Goal: Navigation & Orientation: Find specific page/section

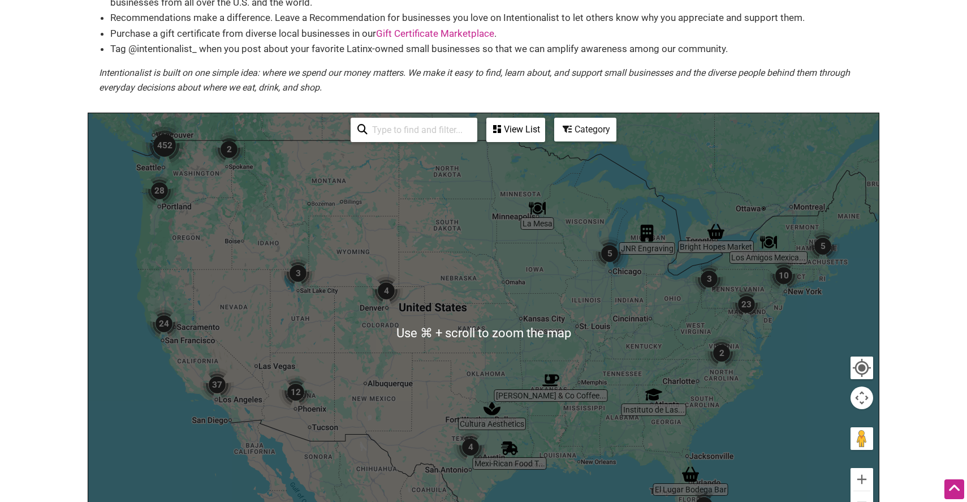
scroll to position [126, 0]
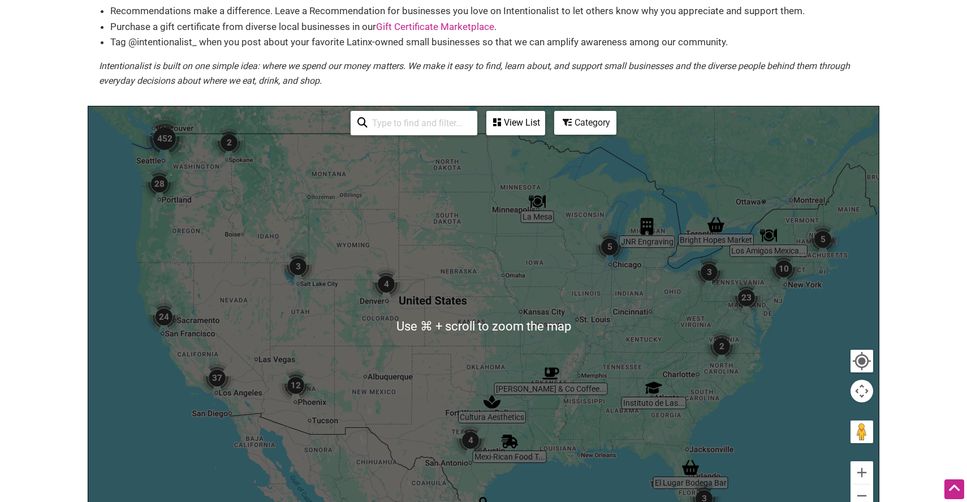
click at [334, 25] on li "Purchase a gift certificate from diverse local businesses in our Gift Certifica…" at bounding box center [489, 26] width 758 height 15
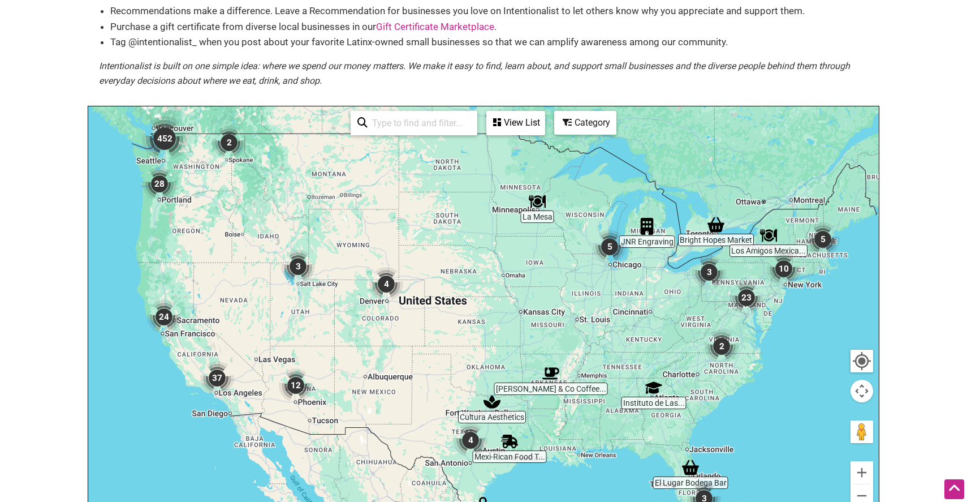
scroll to position [0, 0]
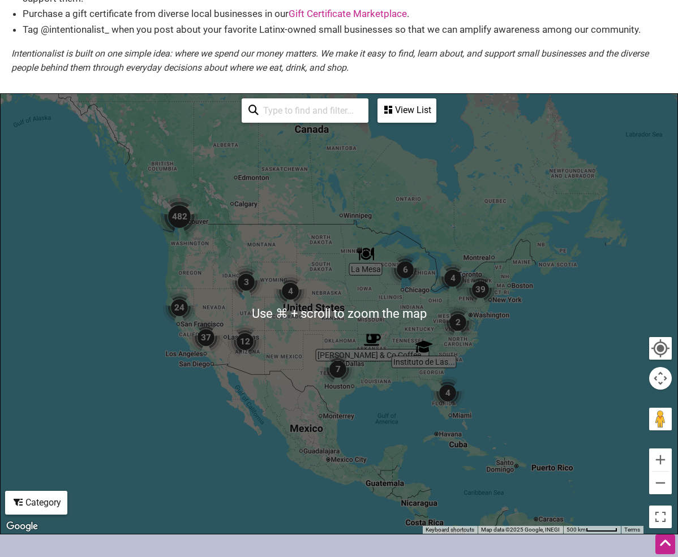
scroll to position [169, 0]
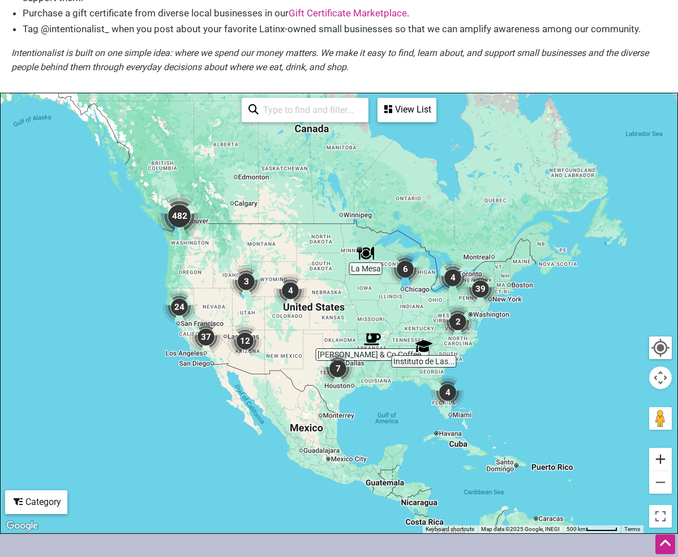
click at [659, 462] on button "Zoom in" at bounding box center [660, 459] width 23 height 23
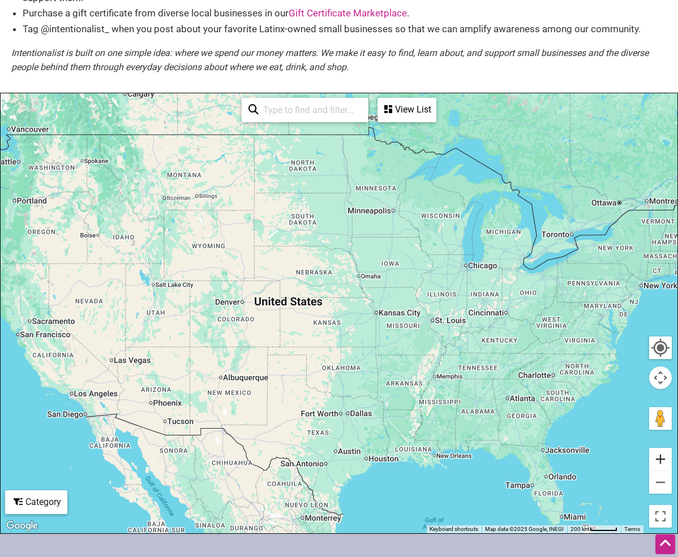
click at [659, 462] on button "Zoom in" at bounding box center [660, 459] width 23 height 23
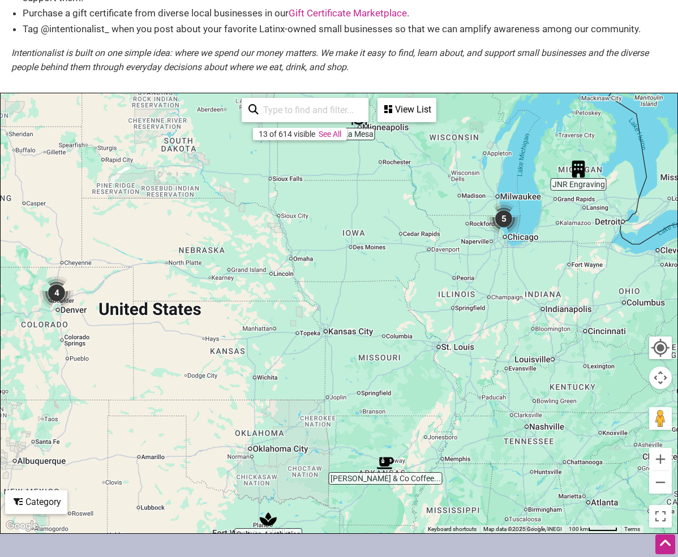
drag, startPoint x: 608, startPoint y: 377, endPoint x: 432, endPoint y: 409, distance: 178.9
click at [432, 409] on div at bounding box center [339, 313] width 677 height 440
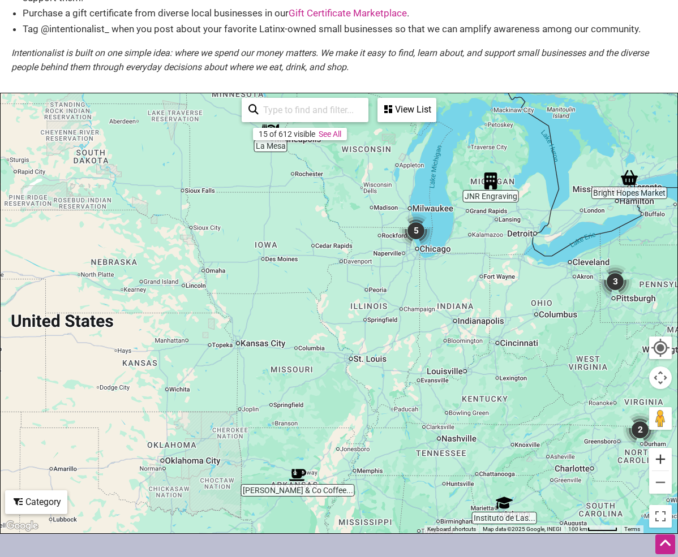
click at [657, 461] on button "Zoom in" at bounding box center [660, 459] width 23 height 23
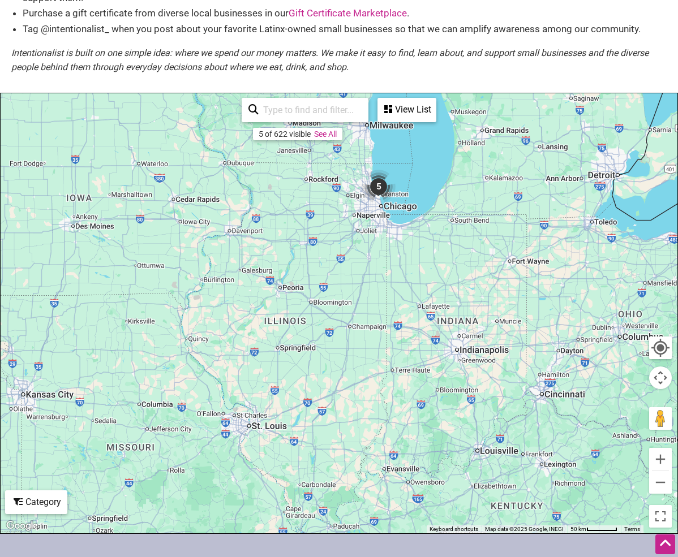
drag, startPoint x: 573, startPoint y: 355, endPoint x: 458, endPoint y: 376, distance: 116.9
click at [458, 376] on div at bounding box center [339, 313] width 677 height 440
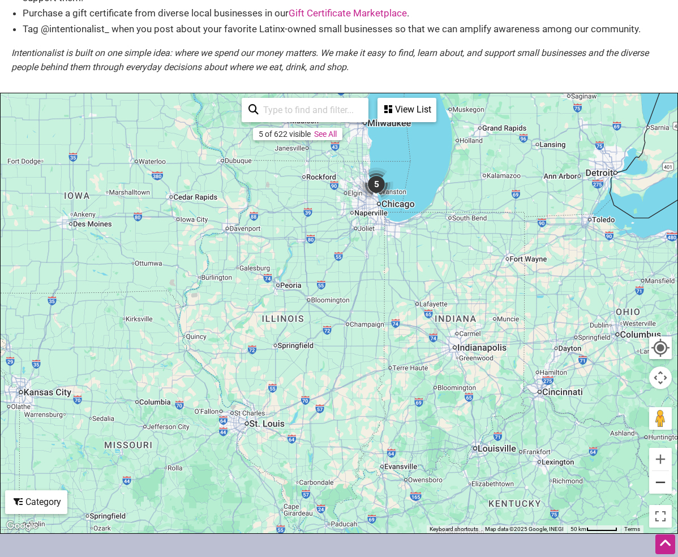
click at [658, 485] on button "Zoom out" at bounding box center [660, 482] width 23 height 23
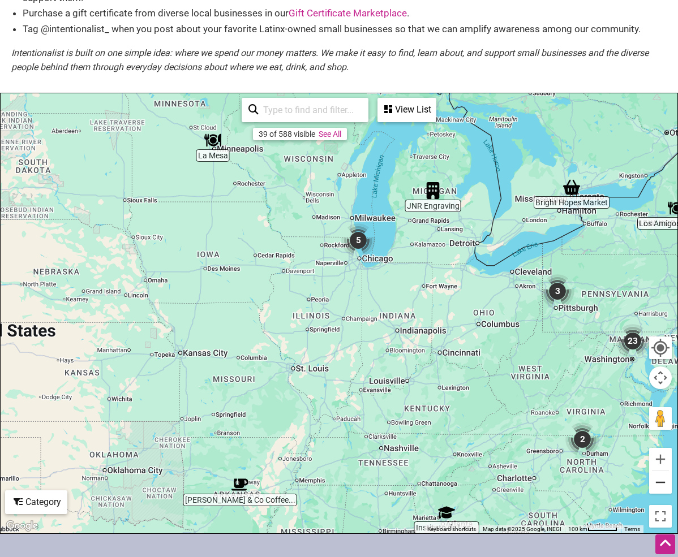
click at [658, 485] on button "Zoom out" at bounding box center [660, 482] width 23 height 23
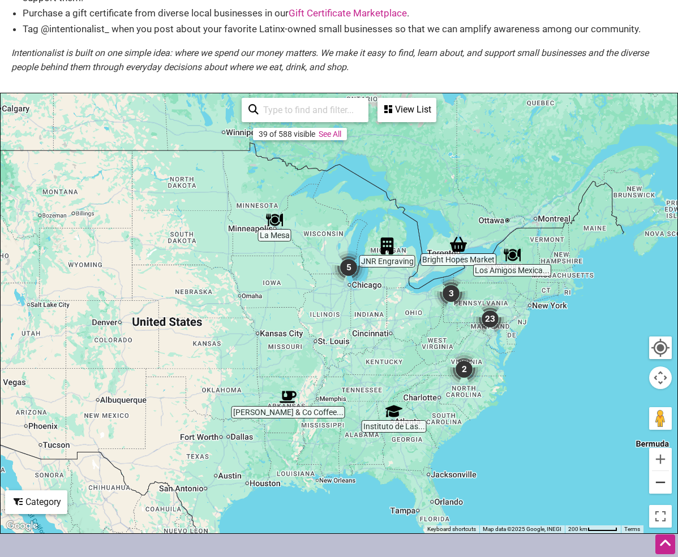
click at [658, 485] on button "Zoom out" at bounding box center [660, 482] width 23 height 23
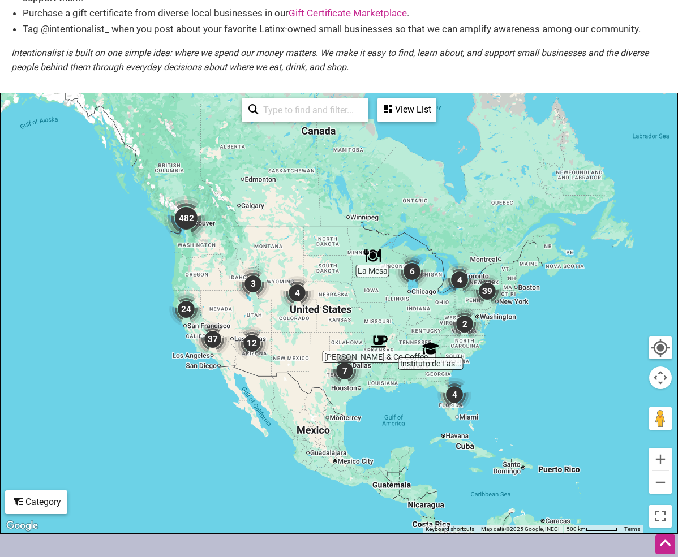
drag, startPoint x: 490, startPoint y: 459, endPoint x: 554, endPoint y: 451, distance: 65.0
click at [555, 451] on div at bounding box center [339, 313] width 677 height 440
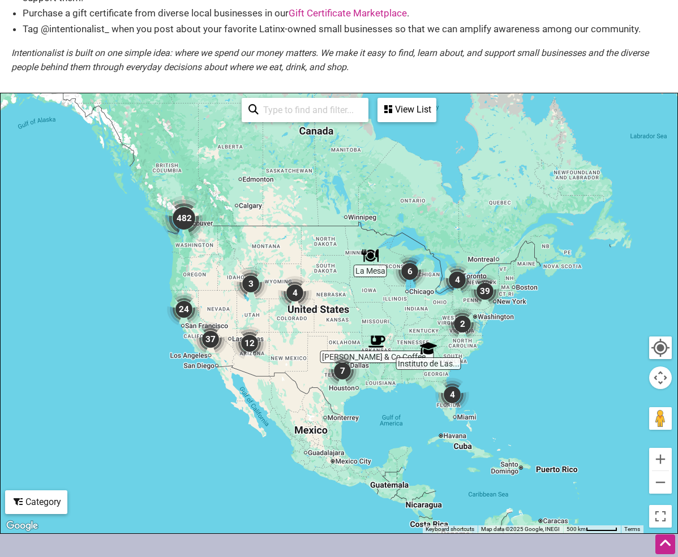
click at [168, 214] on img "482" at bounding box center [183, 218] width 45 height 45
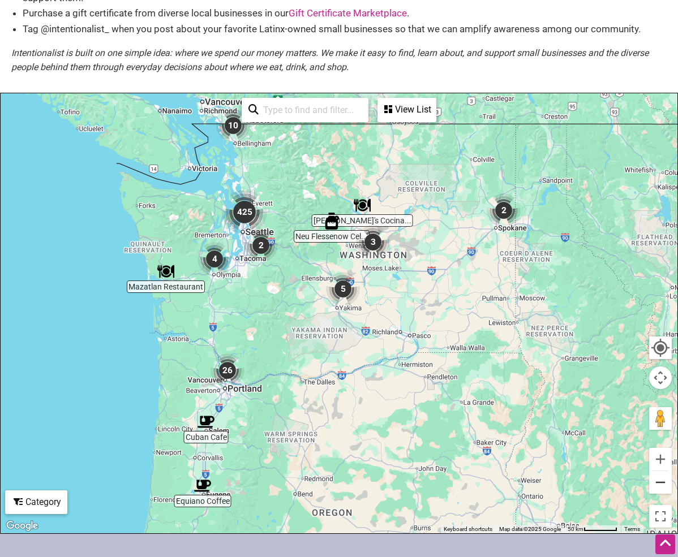
click at [661, 491] on button "Zoom out" at bounding box center [660, 482] width 23 height 23
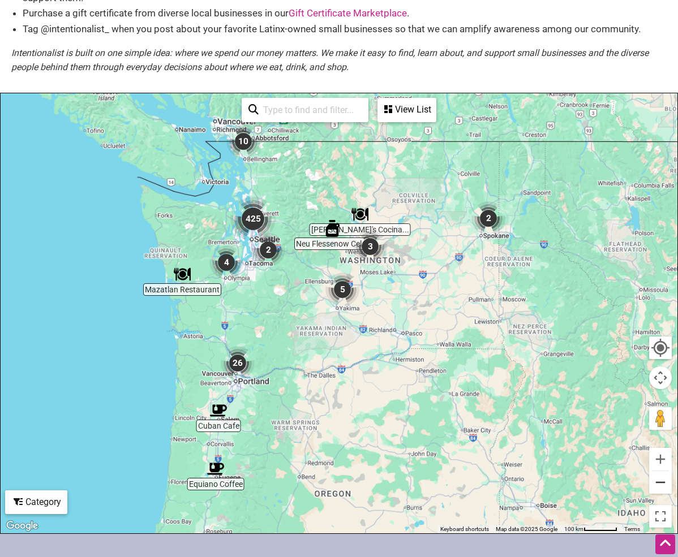
click at [661, 491] on button "Zoom out" at bounding box center [660, 482] width 23 height 23
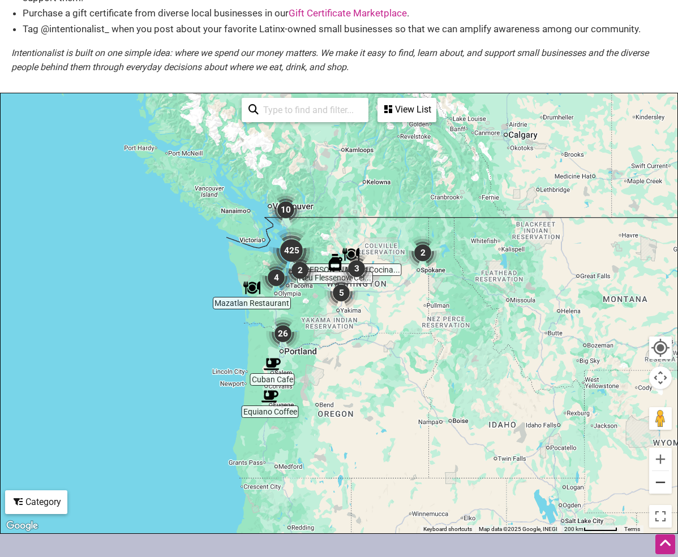
click at [661, 491] on button "Zoom out" at bounding box center [660, 482] width 23 height 23
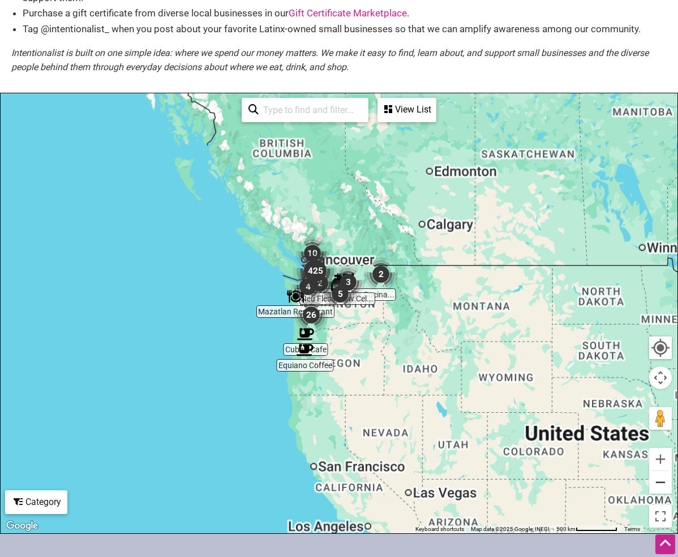
click at [661, 491] on button "Zoom out" at bounding box center [660, 482] width 23 height 23
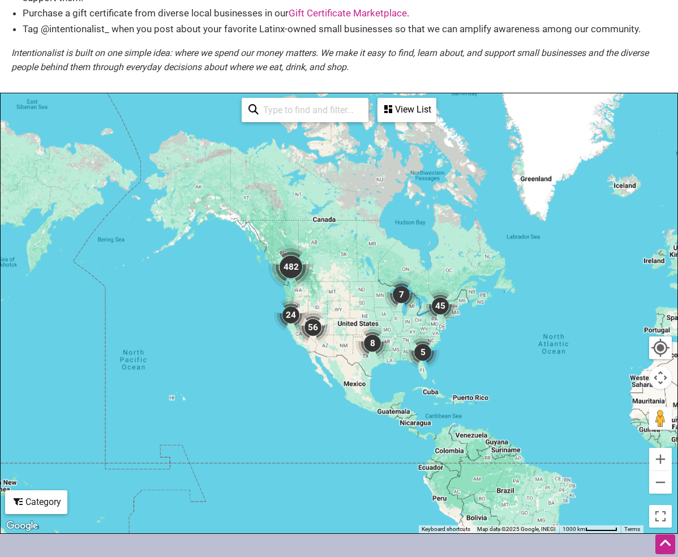
drag, startPoint x: 543, startPoint y: 433, endPoint x: 500, endPoint y: 413, distance: 47.3
click at [500, 413] on div "To navigate, press the arrow keys." at bounding box center [339, 313] width 677 height 440
click at [508, 398] on div "To navigate, press the arrow keys." at bounding box center [339, 313] width 677 height 440
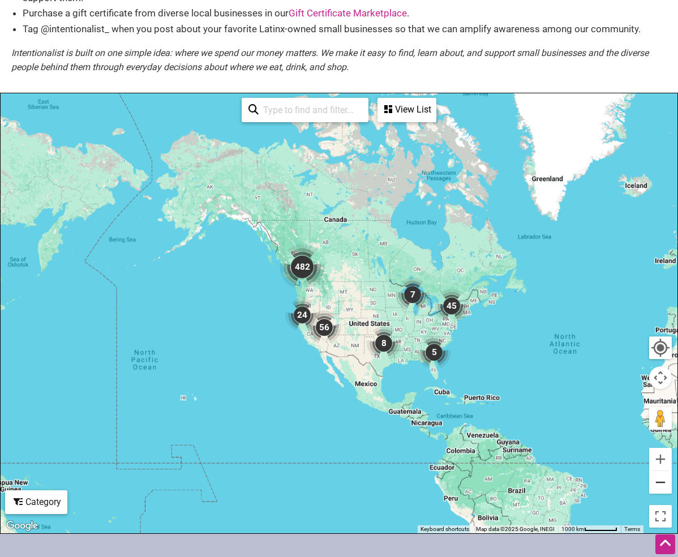
click at [661, 480] on button "Zoom out" at bounding box center [660, 482] width 23 height 23
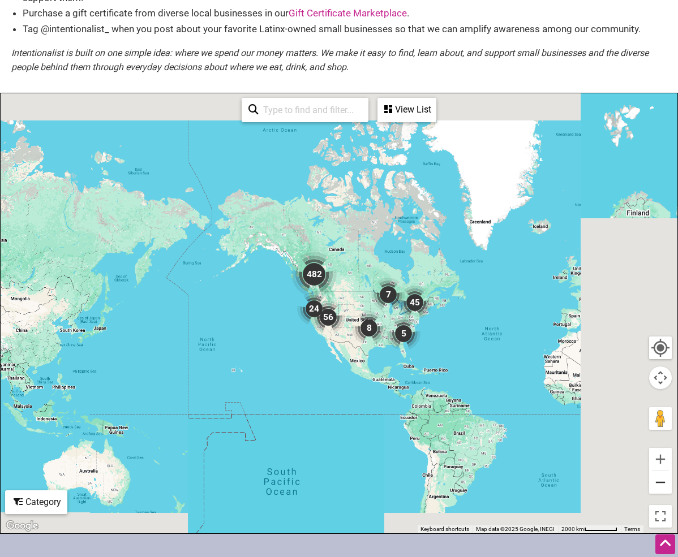
click at [661, 480] on button "Zoom out" at bounding box center [660, 482] width 23 height 23
